Goal: Use online tool/utility: Use online tool/utility

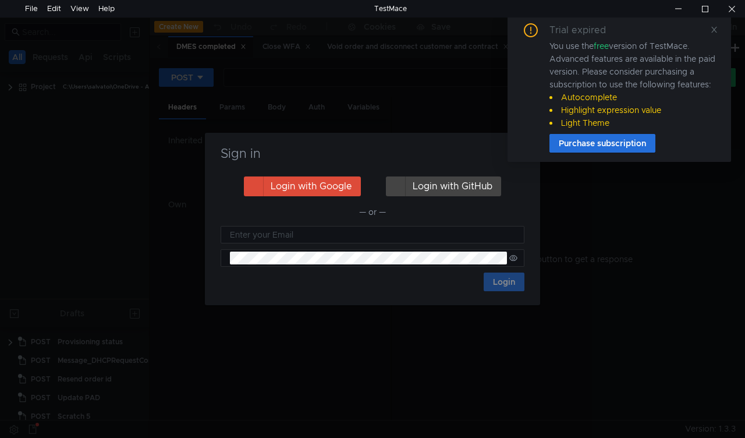
click at [718, 30] on icon at bounding box center [714, 30] width 8 height 8
click at [528, 148] on nz-notification "Trial expired You use the free version of TestMace. Advanced features are avail…" at bounding box center [620, 88] width 224 height 148
click at [527, 153] on nz-notification "Trial expired You use the free version of TestMace. Advanced features are avail…" at bounding box center [620, 88] width 224 height 148
click at [524, 154] on nz-notification "Trial expired You use the free version of TestMace. Advanced features are avail…" at bounding box center [620, 88] width 224 height 148
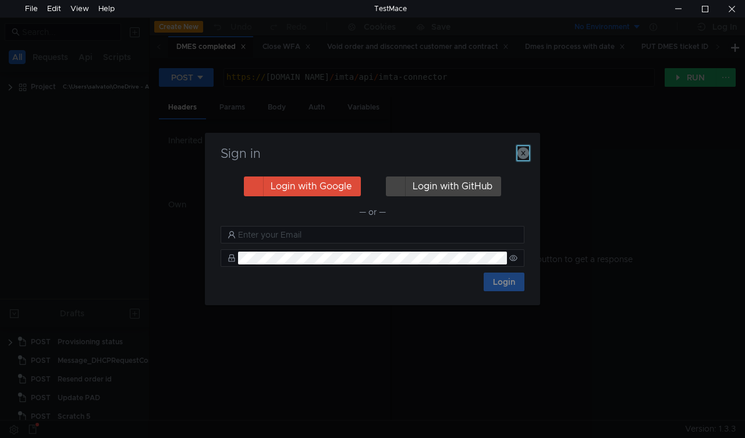
click at [518, 153] on icon "button" at bounding box center [524, 153] width 12 height 12
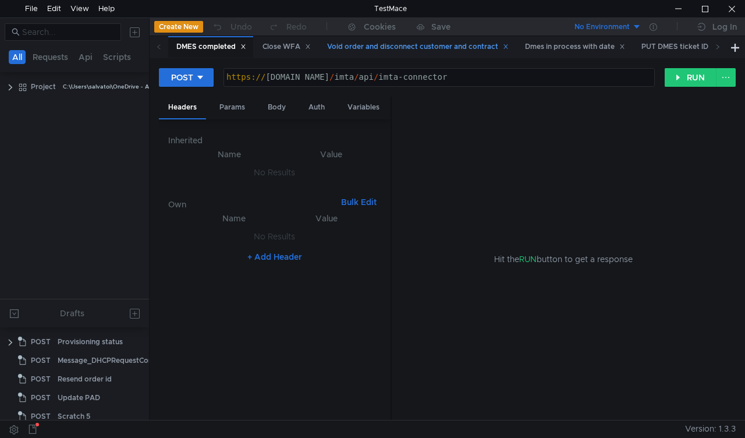
click at [387, 45] on div "Void order and disconnect customer and contract" at bounding box center [418, 47] width 182 height 12
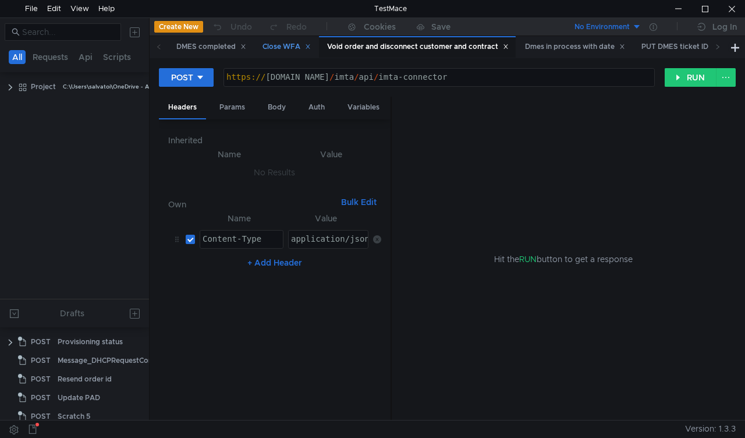
click at [281, 44] on div "Close WFA" at bounding box center [287, 47] width 48 height 12
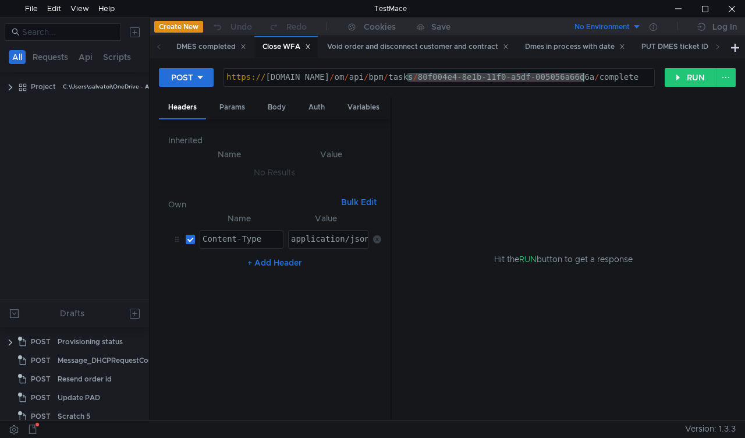
drag, startPoint x: 409, startPoint y: 76, endPoint x: 583, endPoint y: 79, distance: 174.7
click at [583, 79] on div "https:// mbx.dfni.nl / om / api / bpm / tasks / 80f004e4-8e1b-11f0-a5df-005056a…" at bounding box center [439, 86] width 430 height 26
paste textarea "f8edd6c9-8efa"
click at [685, 80] on button "RUN" at bounding box center [691, 77] width 52 height 19
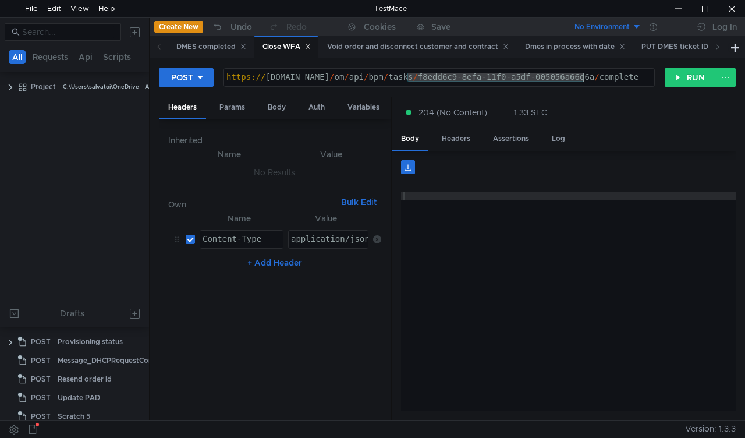
drag, startPoint x: 409, startPoint y: 77, endPoint x: 585, endPoint y: 76, distance: 176.4
click at [585, 76] on div "https:// mbx.dfni.nl / om / api / bpm / tasks / f8edd6c9-8efa-11f0-a5df-005056a…" at bounding box center [439, 86] width 430 height 26
paste textarea "cdffc15d-8fad"
click at [676, 80] on button "RUN" at bounding box center [691, 77] width 52 height 19
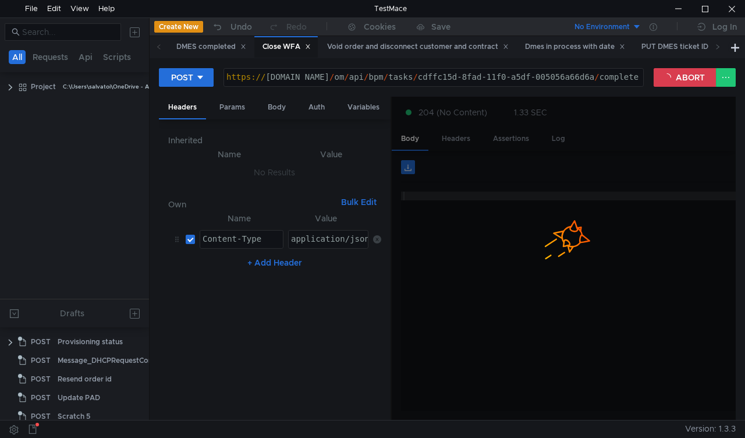
drag, startPoint x: 572, startPoint y: 153, endPoint x: 250, endPoint y: 409, distance: 411.9
click at [250, 412] on as-split "Headers Params Body Auth Variables Other Inherited Name Value No Results Own Bu…" at bounding box center [447, 259] width 577 height 324
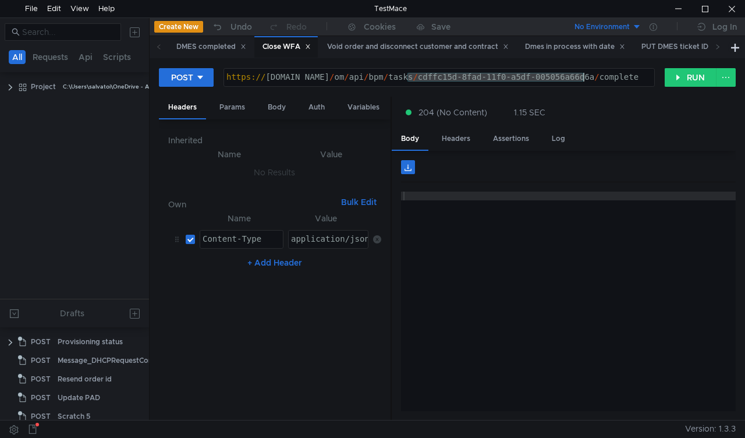
drag, startPoint x: 405, startPoint y: 76, endPoint x: 584, endPoint y: 74, distance: 179.3
click at [584, 74] on div "https:// mbx.dfni.nl / om / api / bpm / tasks / cdffc15d-8fad-11f0-a5df-005056a…" at bounding box center [439, 86] width 430 height 26
paste textarea "14c650b3-8ef8-11f0-b75b-005056a64e09"
click at [679, 77] on button "RUN" at bounding box center [691, 77] width 52 height 19
drag, startPoint x: 406, startPoint y: 77, endPoint x: 584, endPoint y: 75, distance: 178.2
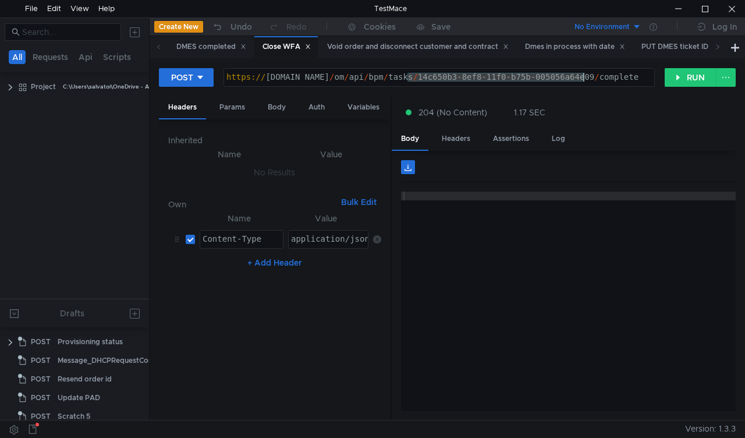
click at [584, 75] on div "https:// mbx.dfni.nl / om / api / bpm / tasks / 14c650b3-8ef8-11f0-b75b-005056a…" at bounding box center [439, 86] width 430 height 26
paste textarea "c49c6297-8fae-11f0-a9f7-005056a6d44f"
type textarea "https://mbx.dfni.nl/om/api/bpm/tasks/c49c6297-8fae-11f0-a9f7-005056a6d44f/compl…"
click at [689, 86] on button "RUN" at bounding box center [691, 77] width 52 height 19
drag, startPoint x: 406, startPoint y: 73, endPoint x: 584, endPoint y: 79, distance: 178.8
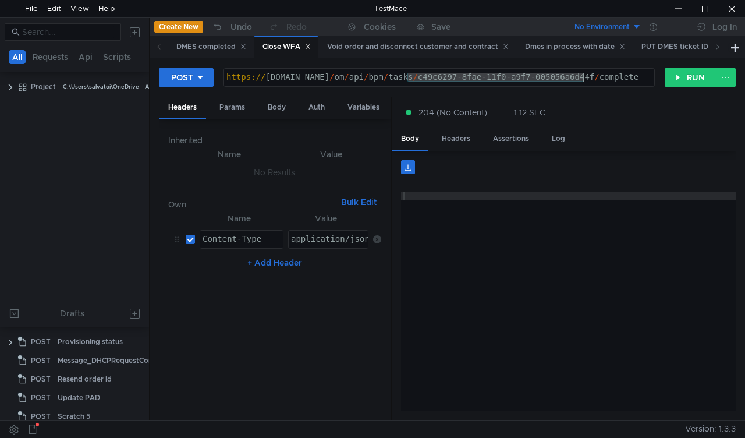
click at [584, 79] on div "https:// [DOMAIN_NAME] / om / api / bpm / tasks / c49c6297-8fae-11f0-a9f7-00505…" at bounding box center [439, 86] width 430 height 26
paste textarea "e36b3228"
click at [680, 77] on button "RUN" at bounding box center [691, 77] width 52 height 19
drag, startPoint x: 408, startPoint y: 78, endPoint x: 585, endPoint y: 77, distance: 177.0
click at [585, 77] on div "https:// [DOMAIN_NAME] / om / api / bpm / tasks / e36b3228-8fae-11f0-a9f7-00505…" at bounding box center [439, 86] width 430 height 26
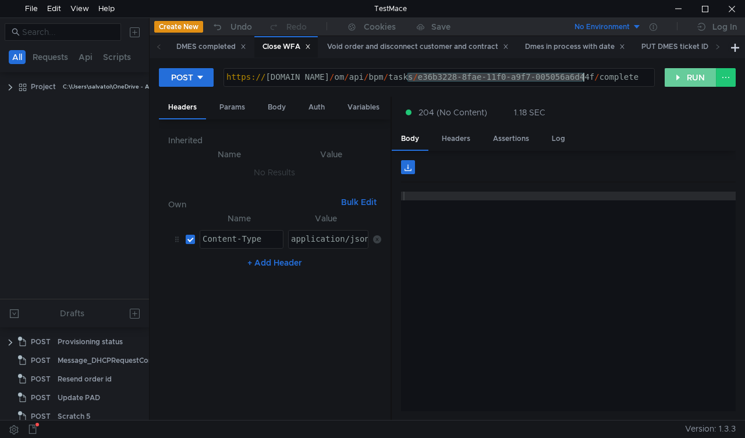
paste textarea "591989ac-8faf-11f0-b75b-005056a64e09"
type textarea "[URL][DOMAIN_NAME]"
click at [682, 82] on button "RUN" at bounding box center [691, 77] width 52 height 19
drag, startPoint x: 406, startPoint y: 79, endPoint x: 583, endPoint y: 75, distance: 177.0
click at [583, 75] on div "https:// mbx.dfni.nl / om / api / bpm / tasks / 591989ac-8faf-11f0-b75b-005056a…" at bounding box center [439, 86] width 430 height 26
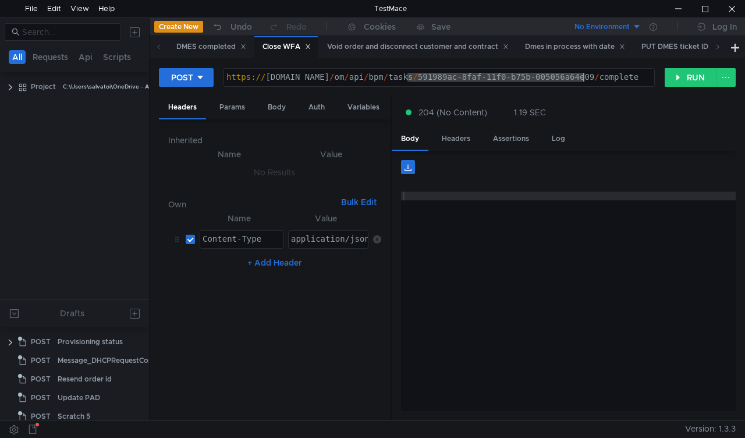
paste textarea "062dfc84-8fa8"
click at [674, 86] on button "RUN" at bounding box center [691, 77] width 52 height 19
drag, startPoint x: 406, startPoint y: 76, endPoint x: 584, endPoint y: 76, distance: 177.6
click at [584, 76] on div "https:// mbx.dfni.nl / om / api / bpm / tasks / 062dfc84-8fa8-11f0-b75b-005056a…" at bounding box center [439, 86] width 430 height 26
paste textarea "2fe813d1-8fb0-11f0-a5df-005056a66d6a"
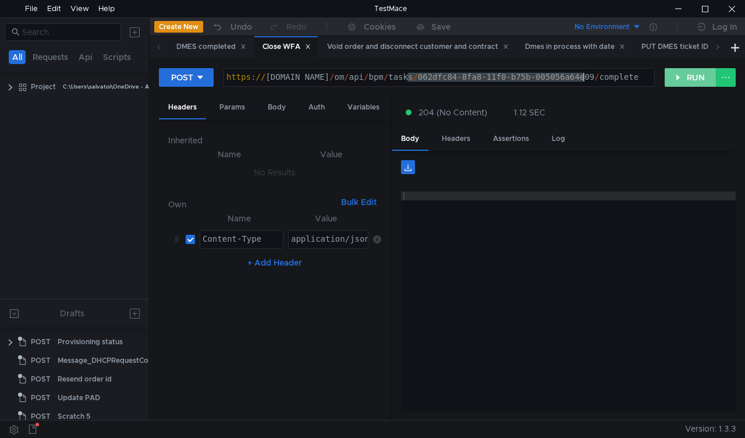
type textarea "https://mbx.dfni.nl/om/api/bpm/tasks/2fe813d1-8fb0-11f0-a5df-005056a66d6a/compl…"
click at [678, 82] on button "RUN" at bounding box center [691, 77] width 52 height 19
drag, startPoint x: 406, startPoint y: 76, endPoint x: 675, endPoint y: 82, distance: 268.4
click at [582, 82] on div "https:// mbx.dfni.nl / om / api / bpm / tasks / 2fe813d1-8fb0-11f0-a5df-005056a…" at bounding box center [439, 86] width 430 height 26
paste textarea "e4af396b-8fb0-11f0-a9f7-005056a6d44f"
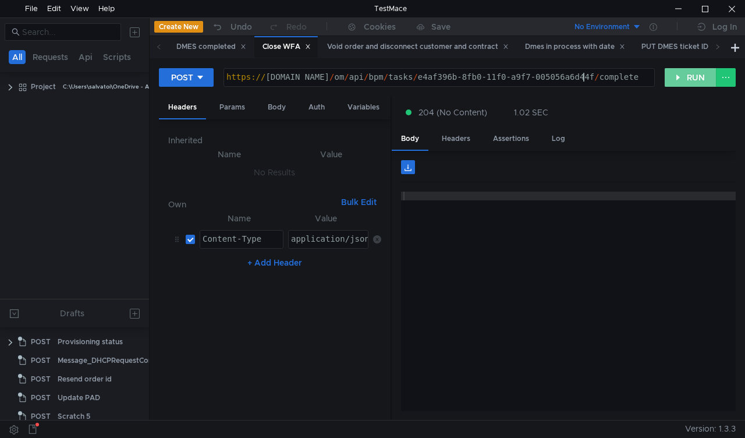
click at [675, 82] on button "RUN" at bounding box center [691, 77] width 52 height 19
drag, startPoint x: 406, startPoint y: 77, endPoint x: 586, endPoint y: 73, distance: 179.4
click at [586, 73] on div "https:// mbx.dfni.nl / om / api / bpm / tasks / e4af396b-8fb0-11f0-a9f7-005056a…" at bounding box center [439, 86] width 430 height 26
paste textarea "207c5e45-8fb1"
click at [679, 75] on button "RUN" at bounding box center [691, 77] width 52 height 19
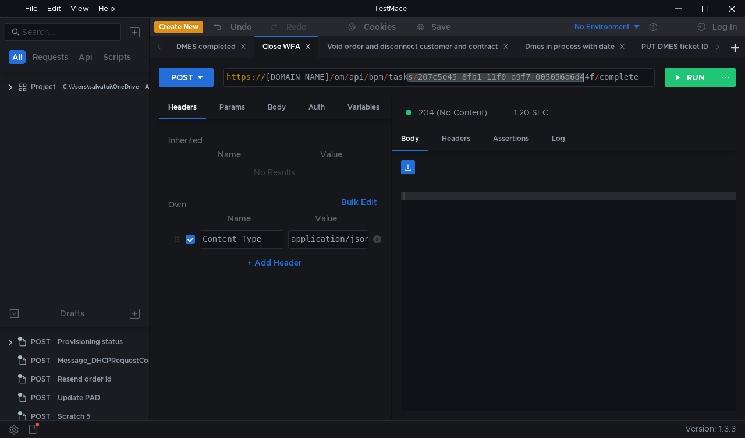
drag, startPoint x: 408, startPoint y: 76, endPoint x: 584, endPoint y: 76, distance: 177.0
click at [584, 76] on div "https:// mbx.dfni.nl / om / api / bpm / tasks / 207c5e45-8fb1-11f0-a9f7-005056a…" at bounding box center [439, 86] width 430 height 26
paste textarea "39c52cdc-8fae"
type textarea "https://mbx.dfni.nl/om/api/bpm/tasks/39c52cdc-8fae-11f0-a9f7-005056a6d44f/compl…"
click at [679, 77] on button "RUN" at bounding box center [691, 77] width 52 height 19
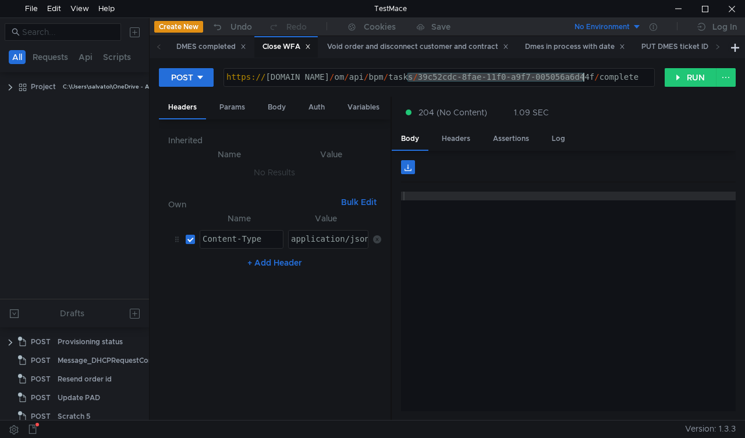
drag, startPoint x: 409, startPoint y: 73, endPoint x: 582, endPoint y: 73, distance: 172.9
click at [582, 73] on div "https:// mbx.dfni.nl / om / api / bpm / tasks / 39c52cdc-8fae-11f0-a9f7-005056a…" at bounding box center [439, 86] width 430 height 26
paste textarea "0afc6942-8fb2-11f0-a2c6-005056a636e"
click at [674, 76] on button "RUN" at bounding box center [691, 77] width 52 height 19
drag, startPoint x: 406, startPoint y: 80, endPoint x: 582, endPoint y: 79, distance: 176.4
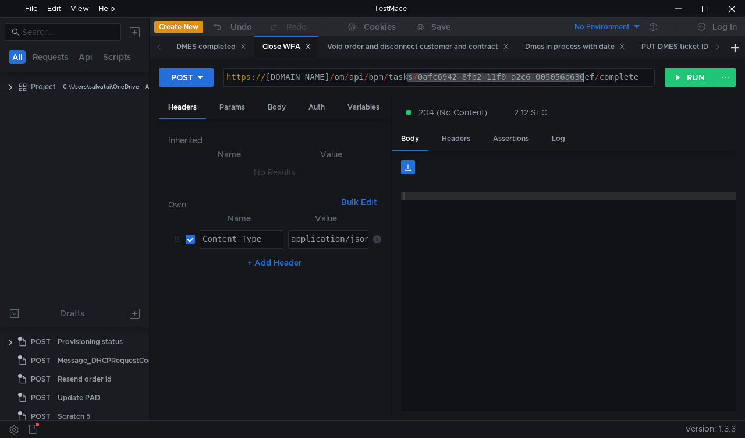
click at [582, 79] on div "https:// mbx.dfni.nl / om / api / bpm / tasks / 0afc6942-8fb2-11f0-a2c6-005056a…" at bounding box center [439, 86] width 430 height 26
paste textarea "3073ef08-8fb2-11f0-a9f7-005056a6d44"
type textarea "https://mbx.dfni.nl/om/api/bpm/tasks/3073ef08-8fb2-11f0-a9f7-005056a6d44f/compl…"
click at [683, 79] on button "RUN" at bounding box center [691, 77] width 52 height 19
drag, startPoint x: 408, startPoint y: 78, endPoint x: 585, endPoint y: 76, distance: 177.6
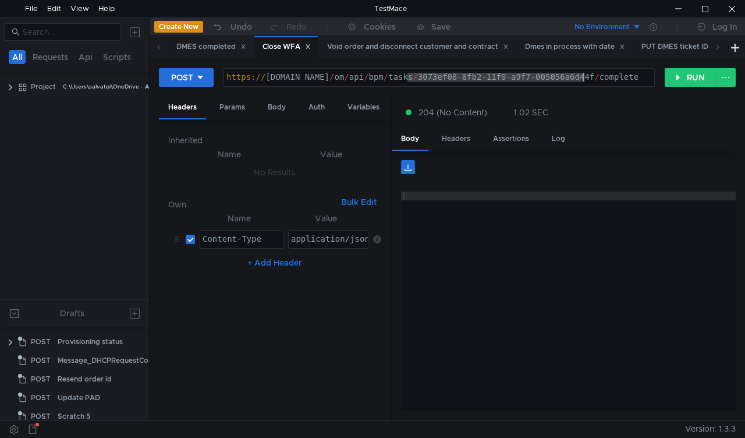
click at [585, 76] on div "https:// mbx.dfni.nl / om / api / bpm / tasks / 3073ef08-8fb2-11f0-a9f7-005056a…" at bounding box center [439, 86] width 430 height 26
paste textarea "64f873d9-8fb2-11f0-a5df-005056a66d6a"
click at [686, 76] on button "RUN" at bounding box center [691, 77] width 52 height 19
drag, startPoint x: 408, startPoint y: 79, endPoint x: 583, endPoint y: 77, distance: 175.2
click at [583, 77] on div "https:// mbx.dfni.nl / om / api / bpm / tasks / 64f873d9-8fb2-11f0-a5df-005056a…" at bounding box center [439, 86] width 430 height 26
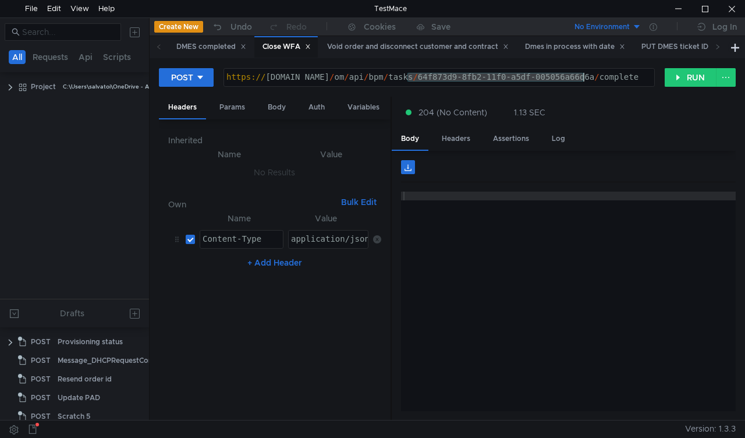
paste textarea "23ece1b7-8fb3-11f0-a2c6-005056a636ef"
click at [676, 77] on button "RUN" at bounding box center [691, 77] width 52 height 19
drag, startPoint x: 405, startPoint y: 76, endPoint x: 582, endPoint y: 75, distance: 177.0
click at [582, 75] on div "https:// mbx.dfni.nl / om / api / bpm / tasks / 23ece1b7-8fb3-11f0-a2c6-005056a…" at bounding box center [439, 86] width 430 height 26
paste textarea "9c0ad963-8fb3-11f0-a9f7-005056a6d44"
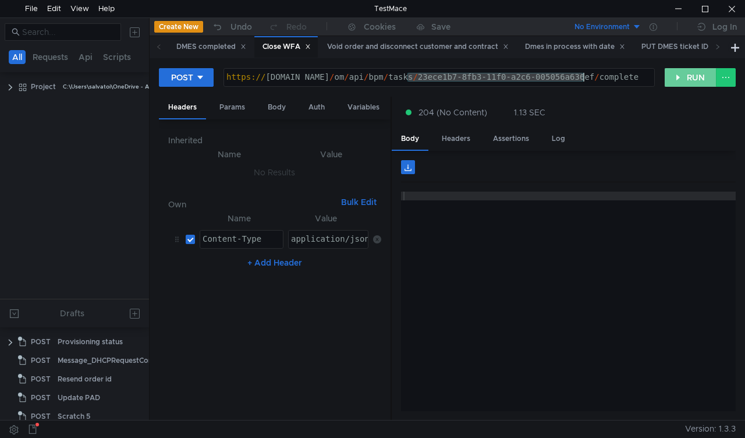
type textarea "[URL][DOMAIN_NAME]"
click at [669, 82] on button "RUN" at bounding box center [691, 77] width 52 height 19
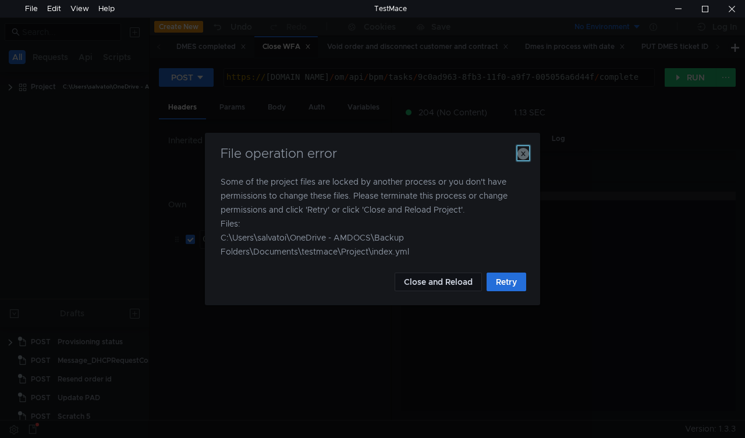
click at [522, 157] on icon "button" at bounding box center [524, 154] width 12 height 12
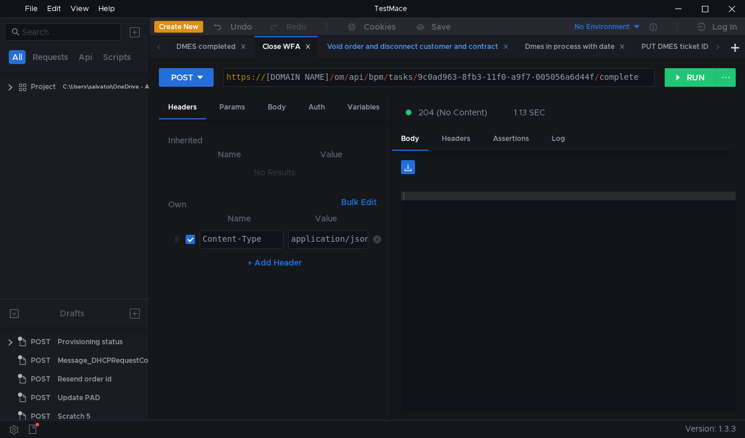
click at [394, 52] on div "Void order and disconnect customer and contract" at bounding box center [418, 47] width 182 height 12
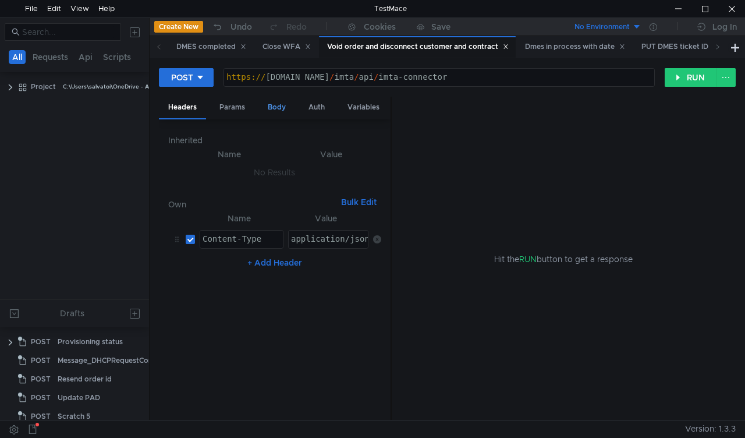
click at [276, 107] on div "Body" at bounding box center [276, 108] width 37 height 22
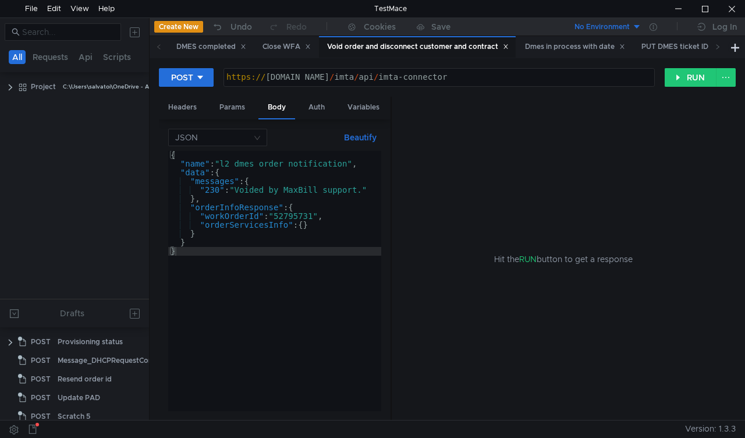
click at [299, 213] on div "{ "name" : "l2_dmes_order_notification" , "data" : { "messages" : { "230" : "Vo…" at bounding box center [274, 290] width 213 height 278
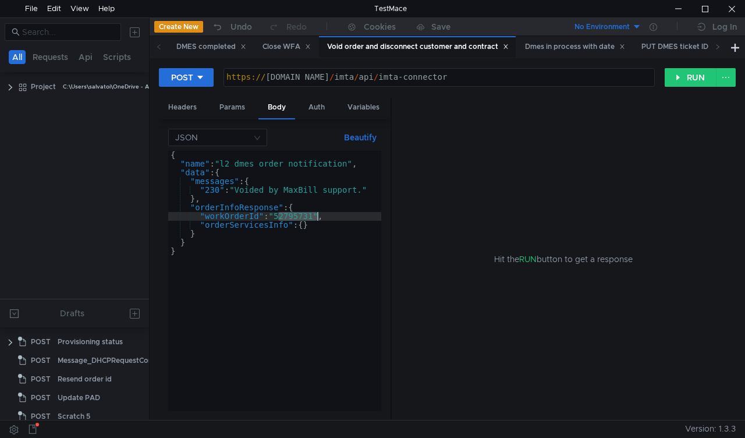
click at [299, 213] on div "{ "name" : "l2_dmes_order_notification" , "data" : { "messages" : { "230" : "Vo…" at bounding box center [274, 290] width 213 height 278
paste textarea "4806020"
drag, startPoint x: 343, startPoint y: 218, endPoint x: 403, endPoint y: 219, distance: 59.4
click at [378, 219] on div "{ "name" : "l2_dmes_order_notification" , "data" : { "messages" : { "230" : "Vo…" at bounding box center [274, 290] width 213 height 278
type textarea ""workOrderId": "54806020", "orderServicesInfo": {}"
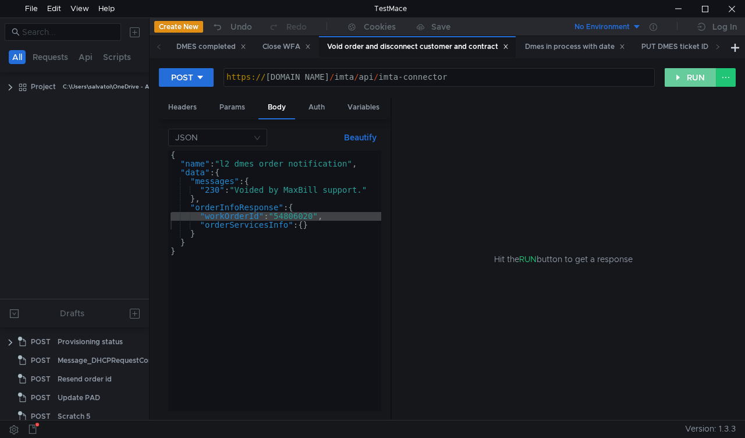
click at [681, 83] on button "RUN" at bounding box center [691, 77] width 52 height 19
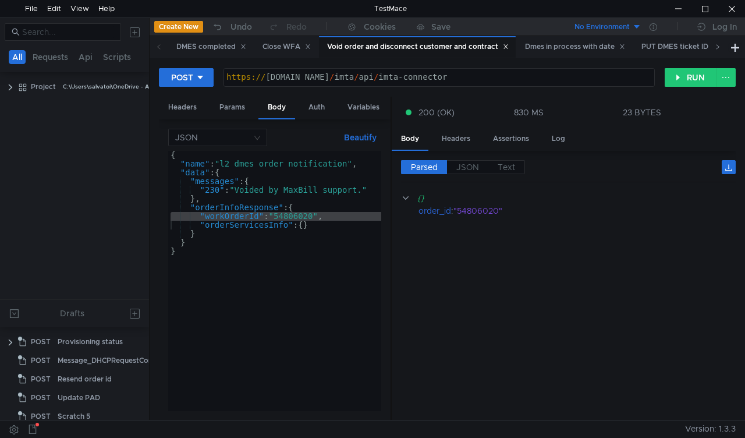
click at [717, 49] on icon at bounding box center [718, 46] width 3 height 5
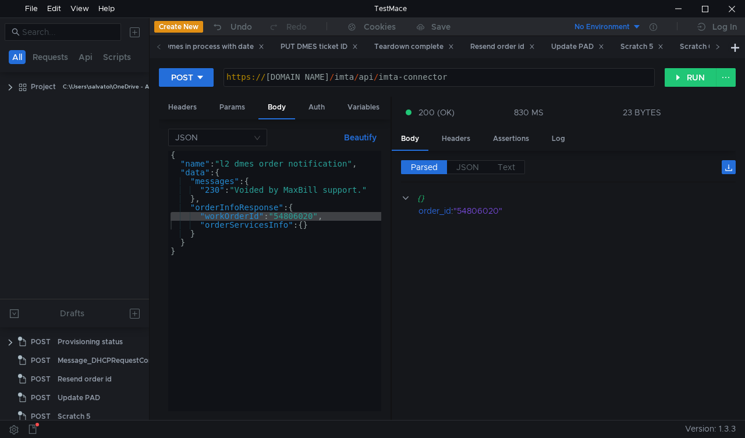
click at [717, 49] on icon at bounding box center [718, 46] width 3 height 5
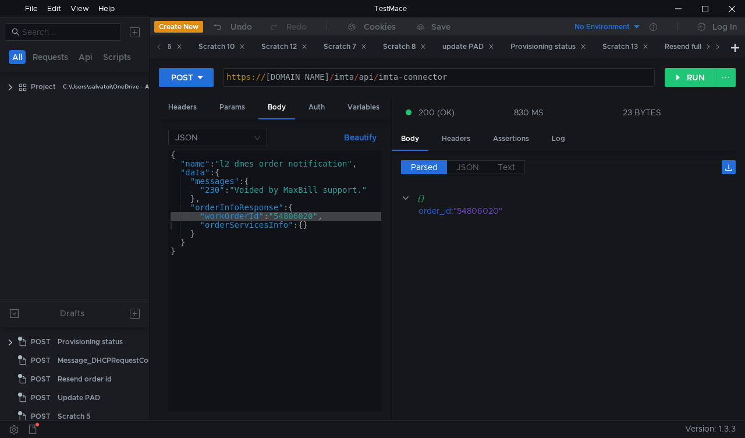
click at [717, 49] on icon at bounding box center [718, 46] width 3 height 5
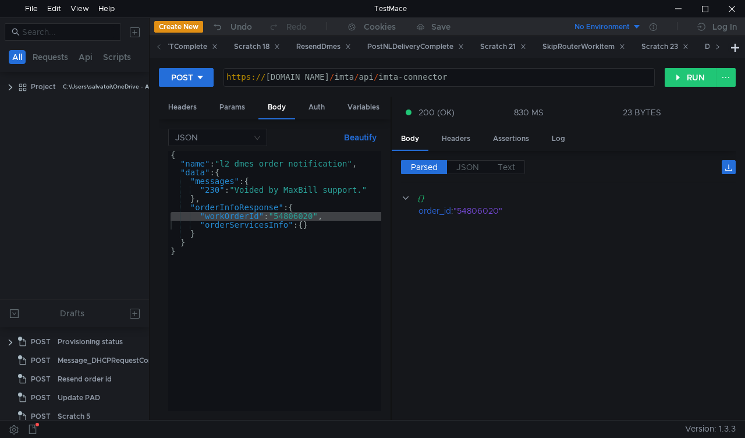
click at [717, 49] on icon at bounding box center [718, 46] width 3 height 5
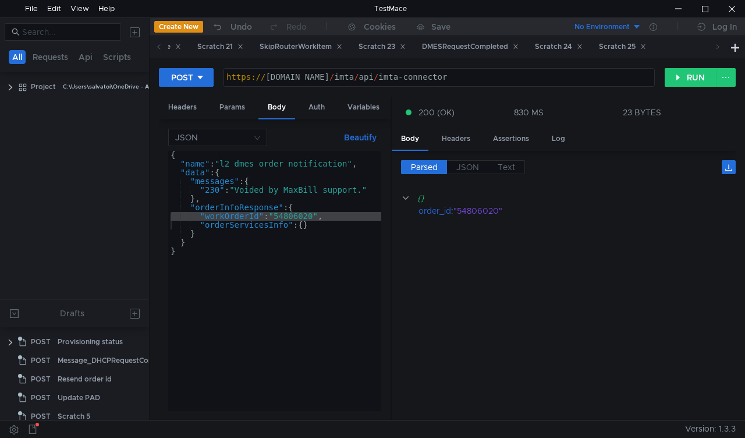
click at [717, 49] on icon at bounding box center [718, 46] width 3 height 5
click at [583, 42] on div "Scratch 24" at bounding box center [559, 47] width 48 height 12
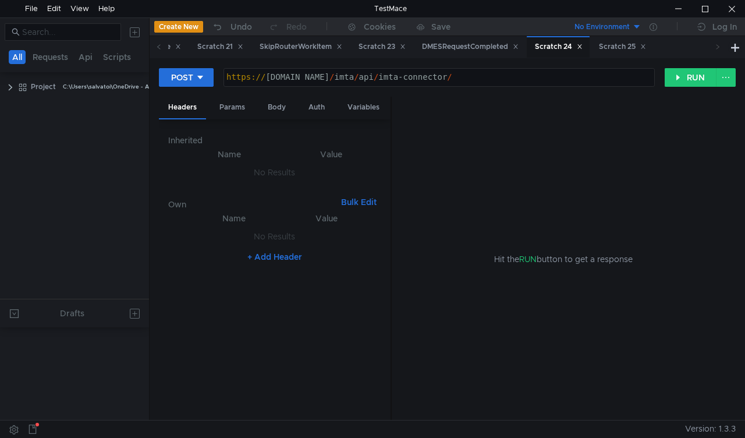
scroll to position [458, 0]
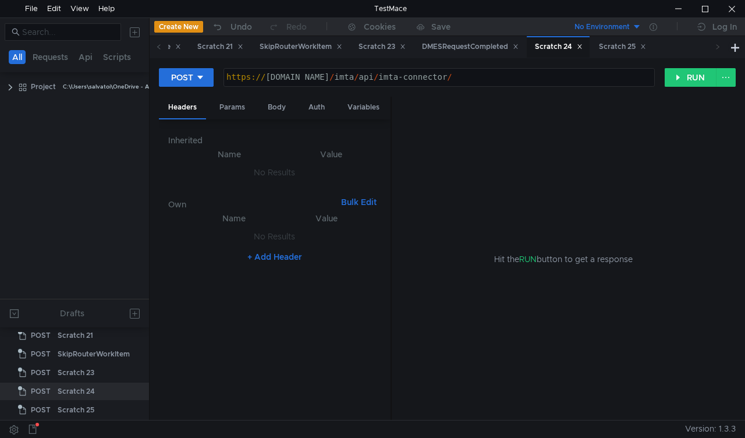
click at [277, 119] on div "Headers Params Body Auth Variables Other" at bounding box center [275, 108] width 232 height 23
click at [280, 101] on div "Body" at bounding box center [276, 108] width 37 height 22
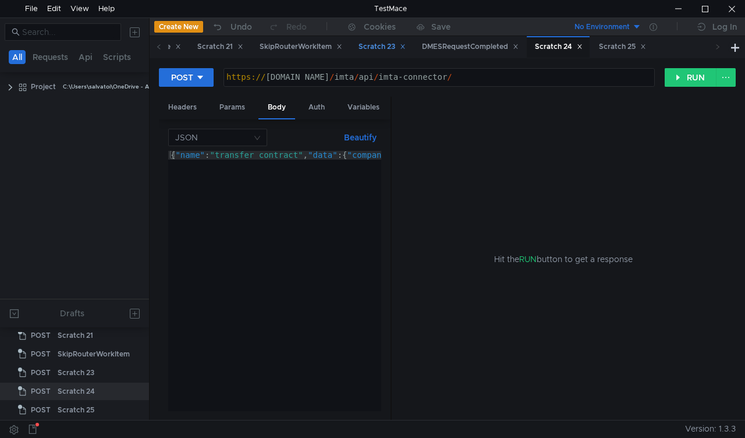
click at [413, 53] on div "Scratch 23" at bounding box center [381, 47] width 62 height 22
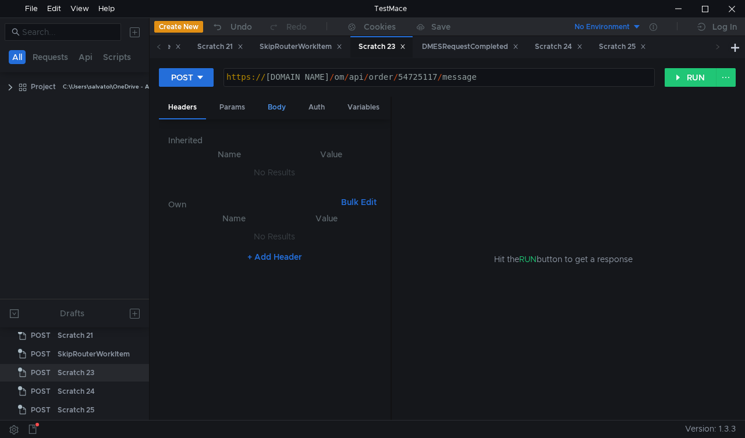
click at [277, 114] on div "Body" at bounding box center [276, 108] width 37 height 22
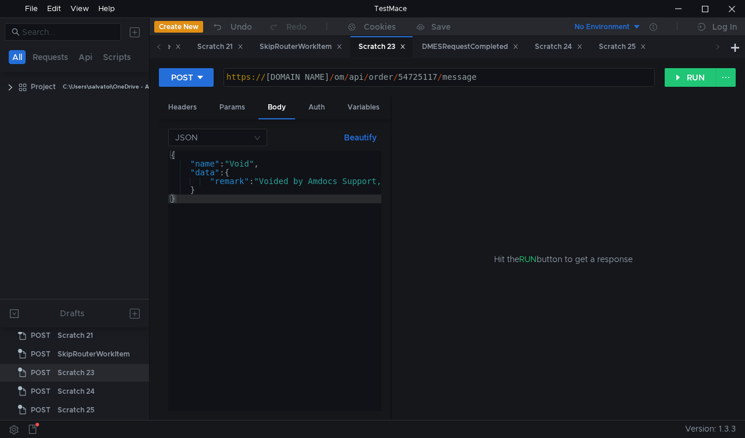
click at [401, 73] on div "https:// mbx.dfni.nl / om / api / order / 54725117 / message" at bounding box center [439, 86] width 430 height 26
paste textarea "74301"
type textarea "[URL][DOMAIN_NAME]"
click at [672, 79] on button "RUN" at bounding box center [691, 77] width 52 height 19
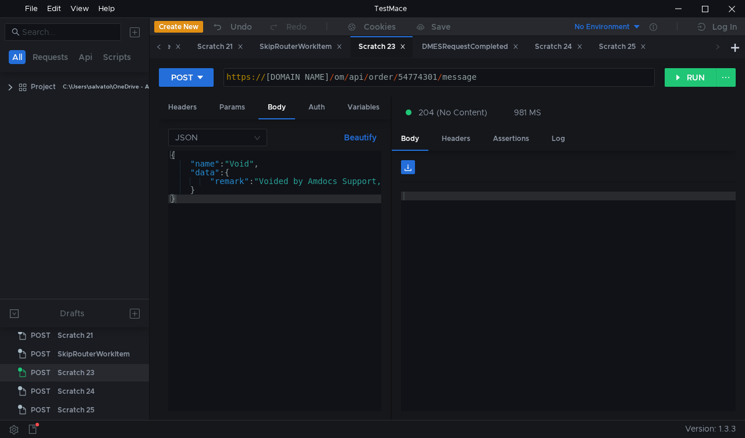
click at [156, 43] on span at bounding box center [159, 47] width 6 height 12
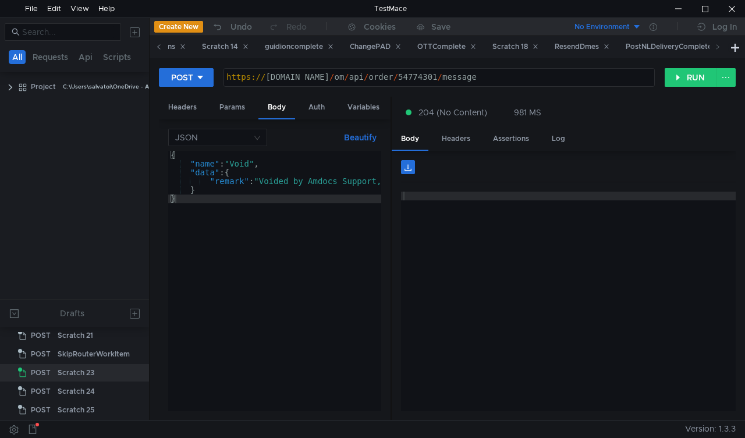
click at [156, 43] on span at bounding box center [159, 47] width 6 height 12
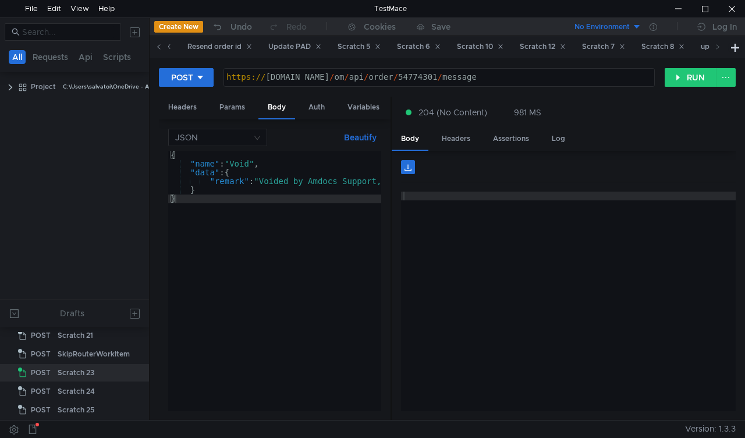
click at [156, 43] on span at bounding box center [159, 47] width 6 height 12
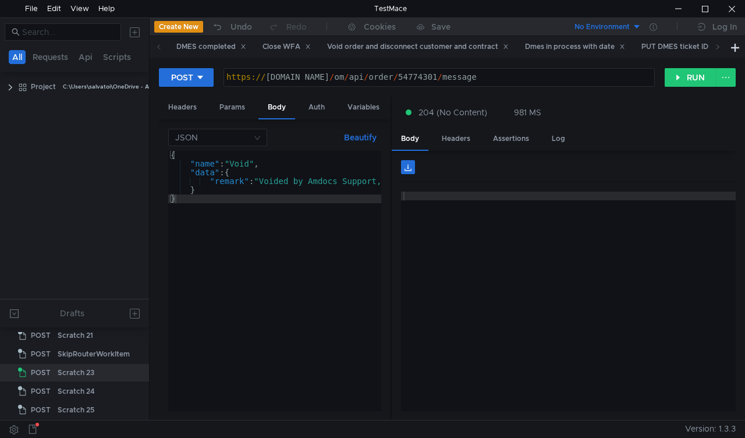
click at [156, 43] on span at bounding box center [159, 47] width 6 height 12
click at [375, 45] on div "Void order and disconnect customer and contract" at bounding box center [418, 47] width 182 height 12
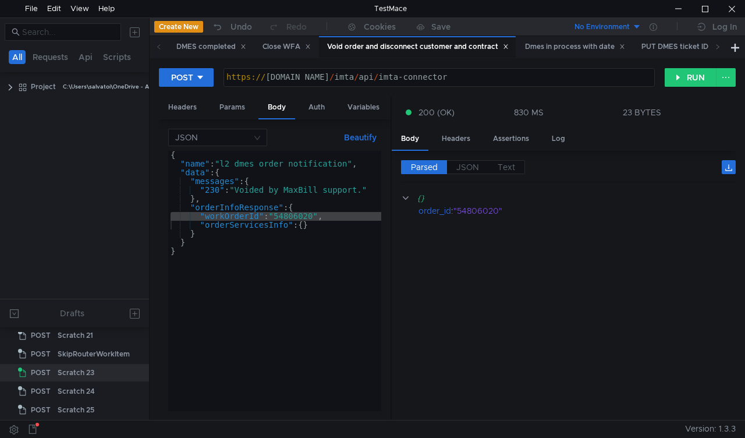
click at [303, 215] on div "{ "name" : "l2_dmes_order_notification" , "data" : { "messages" : { "230" : "Vo…" at bounding box center [274, 281] width 213 height 260
click at [303, 215] on div "{ "name" : "l2_dmes_order_notification" , "data" : { "messages" : { "230" : "Vo…" at bounding box center [274, 290] width 213 height 278
paste textarea "377009"
type textarea ""workOrderId": "54377009","
click at [672, 76] on button "RUN" at bounding box center [691, 77] width 52 height 19
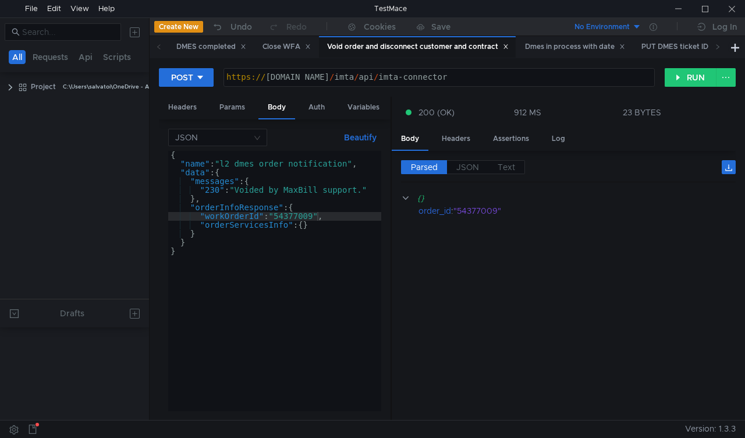
scroll to position [458, 0]
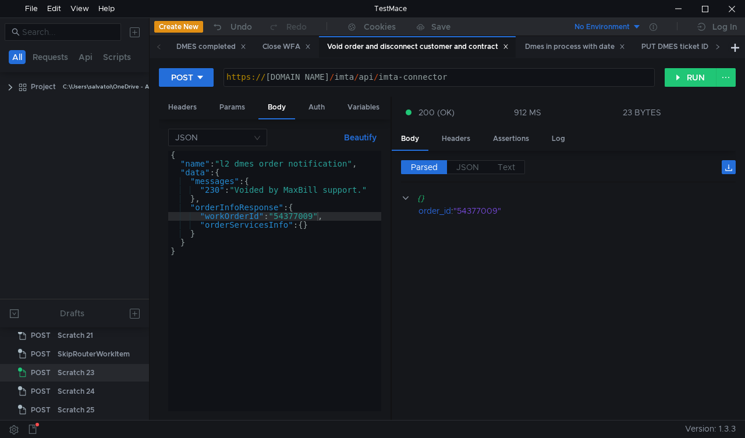
click at [721, 50] on span at bounding box center [717, 47] width 19 height 22
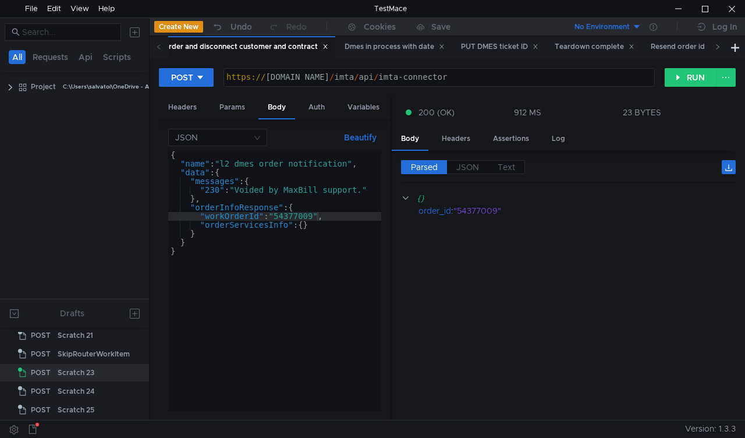
click at [721, 50] on span at bounding box center [717, 47] width 19 height 22
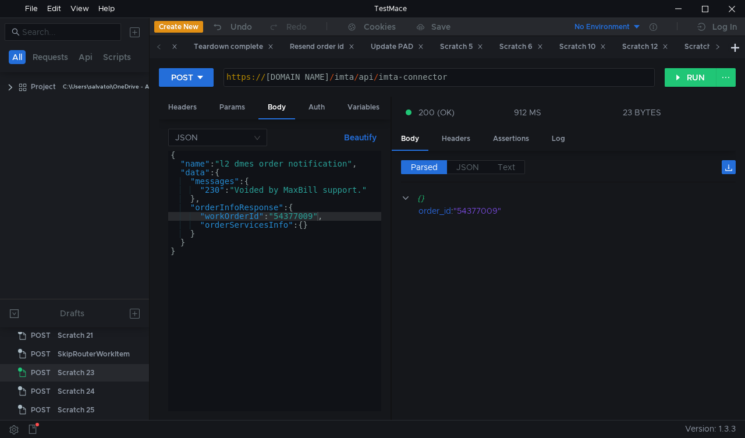
click at [720, 50] on span at bounding box center [718, 47] width 6 height 12
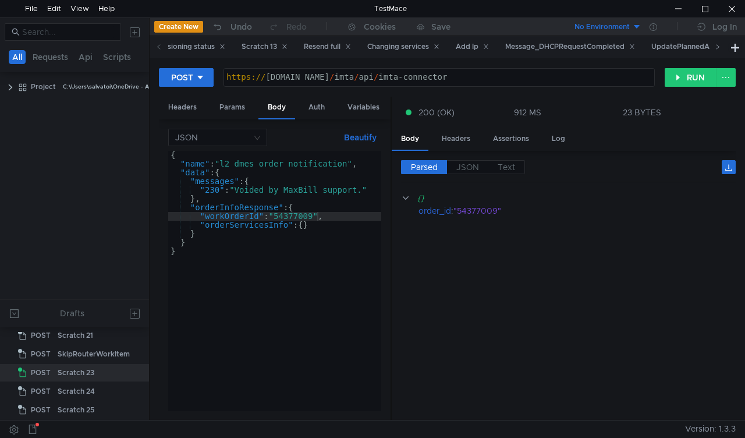
click at [720, 50] on span at bounding box center [718, 47] width 6 height 12
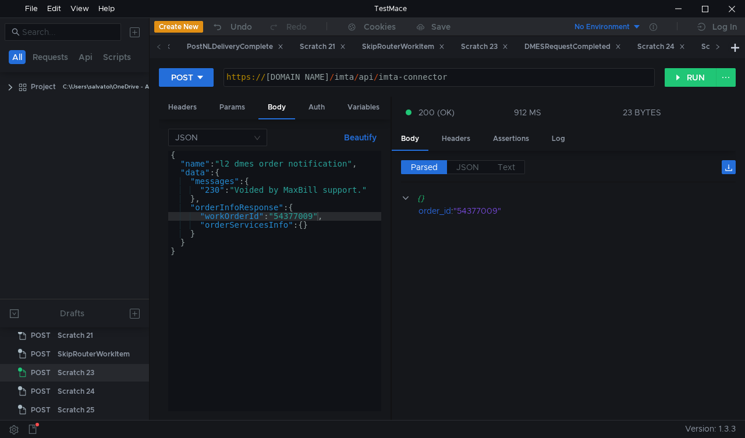
click at [720, 50] on span at bounding box center [718, 47] width 6 height 12
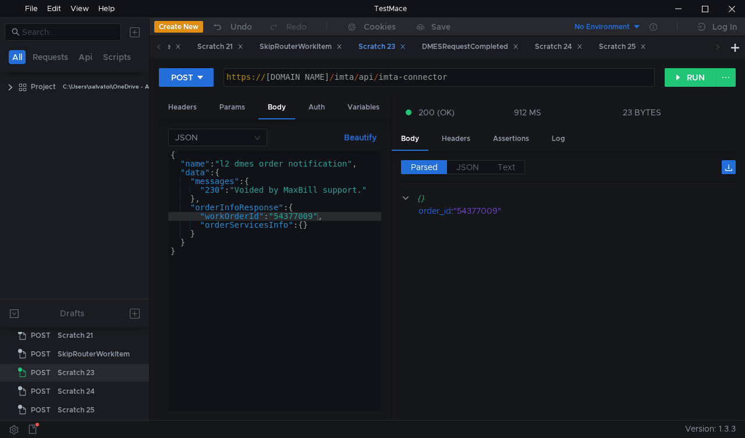
click at [406, 44] on div "Scratch 23" at bounding box center [382, 47] width 47 height 12
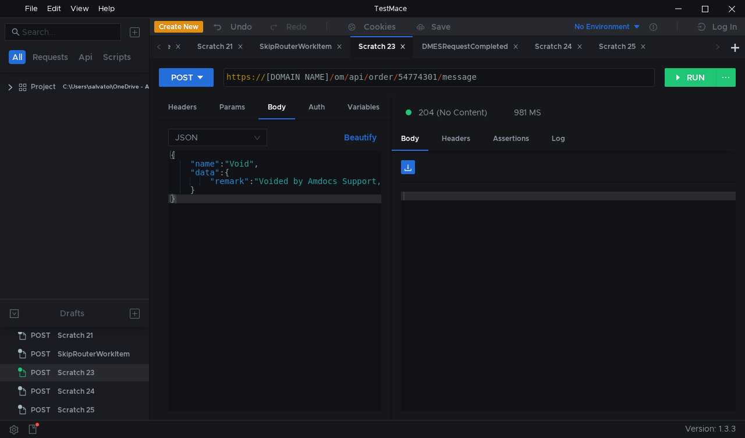
click at [405, 79] on div "https:// [DOMAIN_NAME] / om / api / order / 54774301 / message" at bounding box center [439, 86] width 430 height 26
paste textarea "914060"
type textarea "[URL][DOMAIN_NAME]"
click at [681, 77] on button "RUN" at bounding box center [691, 77] width 52 height 19
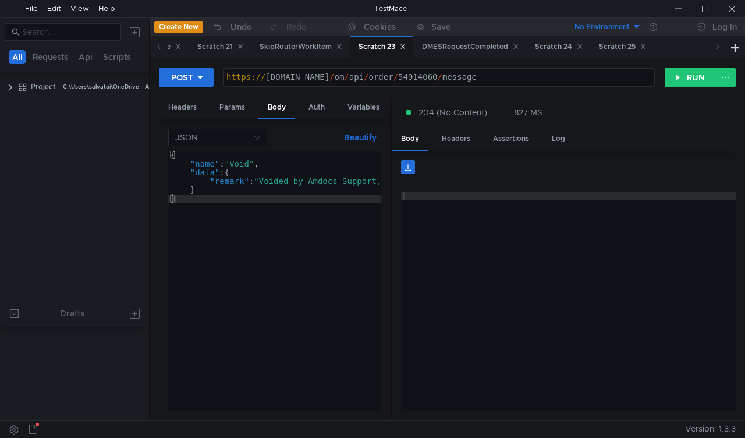
scroll to position [458, 0]
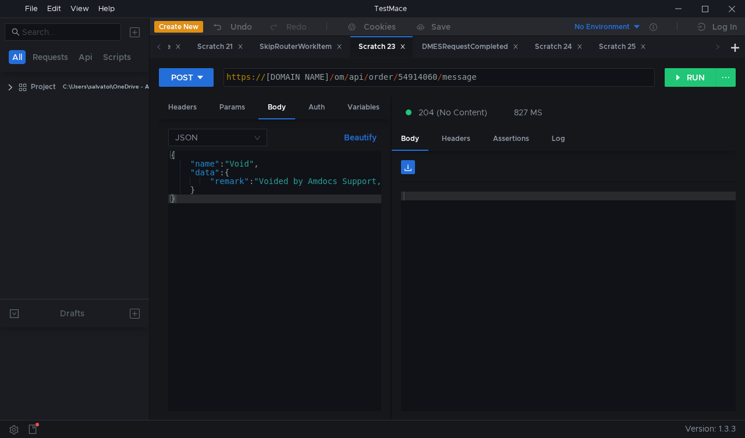
scroll to position [458, 0]
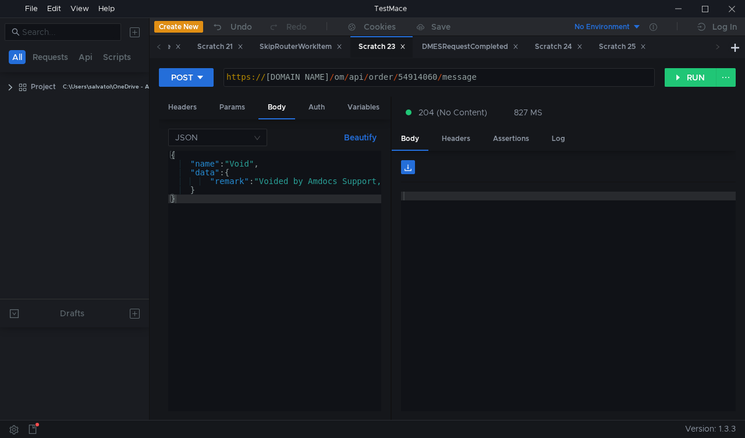
scroll to position [458, 0]
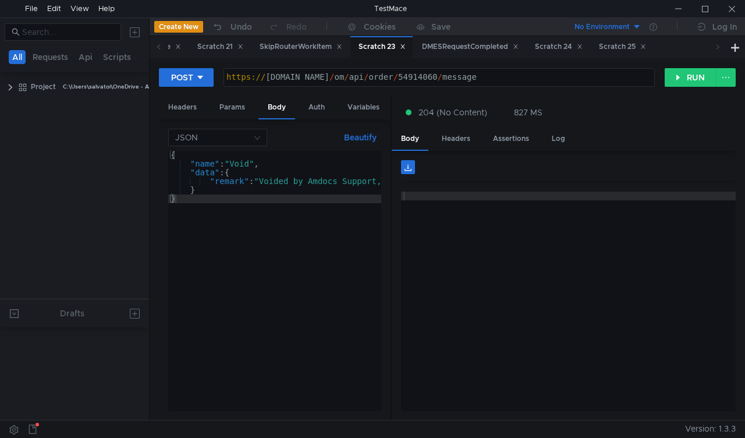
scroll to position [458, 0]
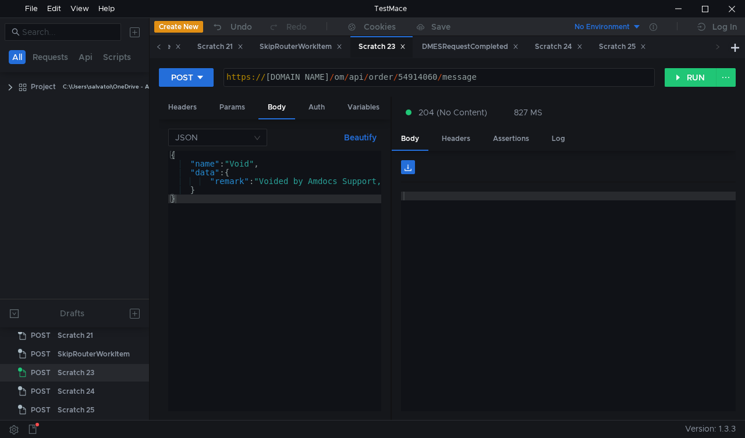
click at [157, 49] on icon at bounding box center [159, 47] width 6 height 6
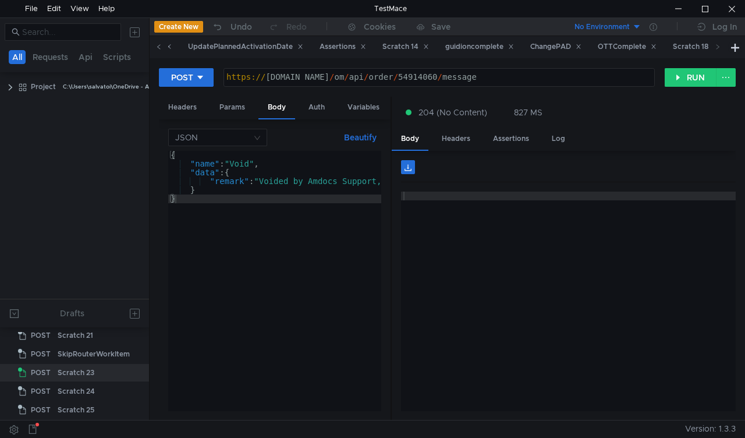
click at [157, 49] on icon at bounding box center [159, 47] width 6 height 6
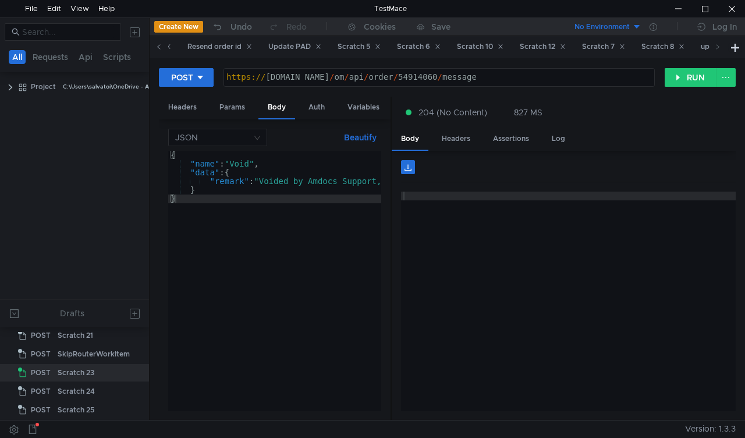
click at [160, 45] on icon at bounding box center [159, 47] width 6 height 6
click at [157, 48] on icon at bounding box center [159, 47] width 6 height 6
click at [155, 49] on span at bounding box center [159, 47] width 19 height 22
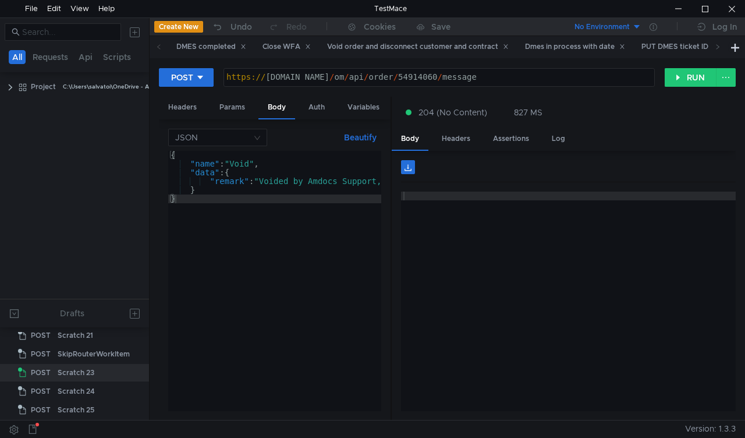
click at [155, 49] on span at bounding box center [159, 47] width 19 height 22
click at [282, 51] on div "Close WFA" at bounding box center [287, 47] width 48 height 12
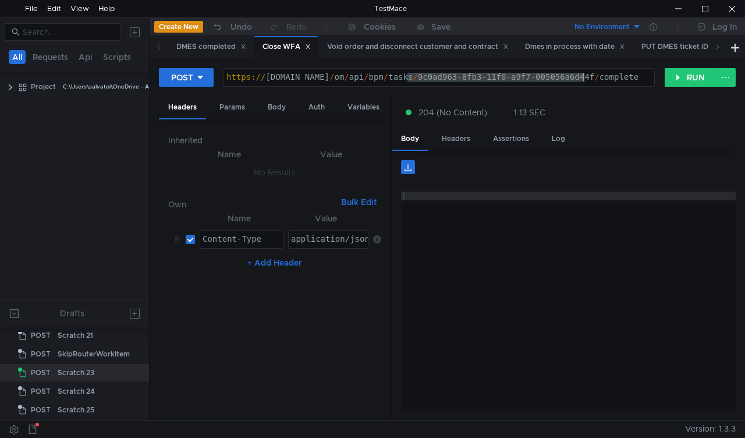
drag, startPoint x: 411, startPoint y: 77, endPoint x: 584, endPoint y: 84, distance: 173.6
click at [584, 84] on div "https:// mbx.dfni.nl / om / api / bpm / tasks / 9c0ad963-8fb3-11f0-a9f7-005056a…" at bounding box center [439, 86] width 430 height 26
paste textarea "e3122346"
type textarea "https://mbx.dfni.nl/om/api/bpm/tasks/e3122346-8fb3-11f0-a9f7-005056a6d44f/compl…"
drag, startPoint x: 676, startPoint y: 77, endPoint x: 552, endPoint y: 208, distance: 180.4
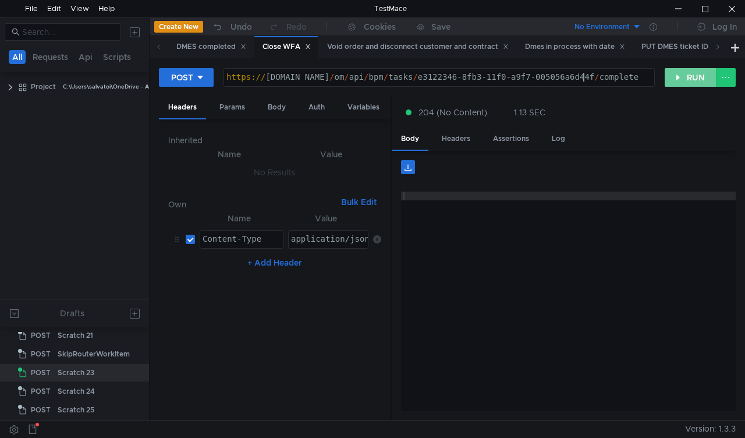
click at [676, 77] on button "RUN" at bounding box center [691, 77] width 52 height 19
drag, startPoint x: 409, startPoint y: 77, endPoint x: 584, endPoint y: 79, distance: 175.8
click at [584, 79] on div "https:// [DOMAIN_NAME] / om / api / bpm / tasks / e3122346-8fb3-11f0-a9f7-00505…" at bounding box center [439, 86] width 430 height 26
paste textarea "c005cdf7-8faf-11f0-a2c6-005056a636e"
type textarea "[URL][DOMAIN_NAME]"
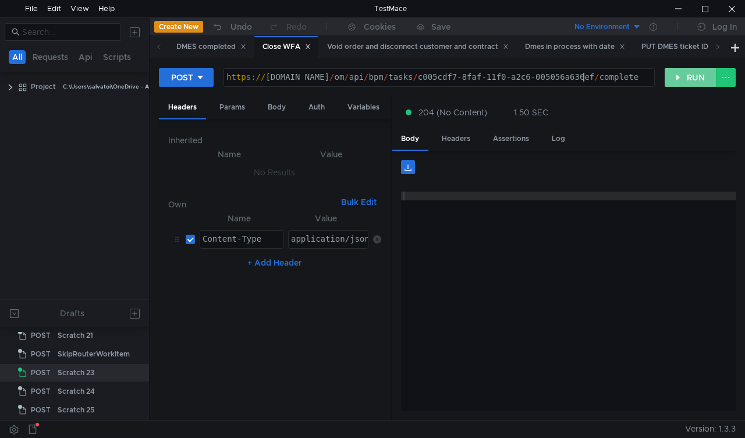
click at [675, 77] on button "RUN" at bounding box center [691, 77] width 52 height 19
